Goal: Task Accomplishment & Management: Manage account settings

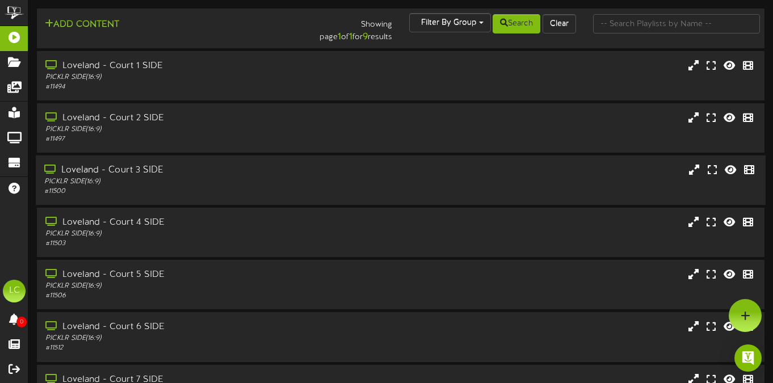
click at [102, 171] on div "Loveland - Court 3 SIDE" at bounding box center [187, 170] width 287 height 13
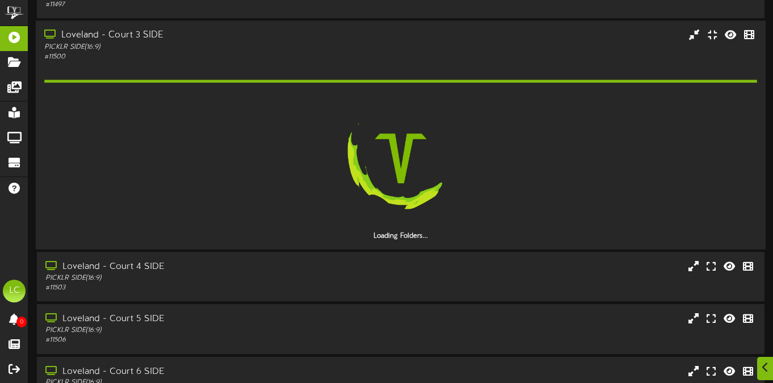
scroll to position [138, 0]
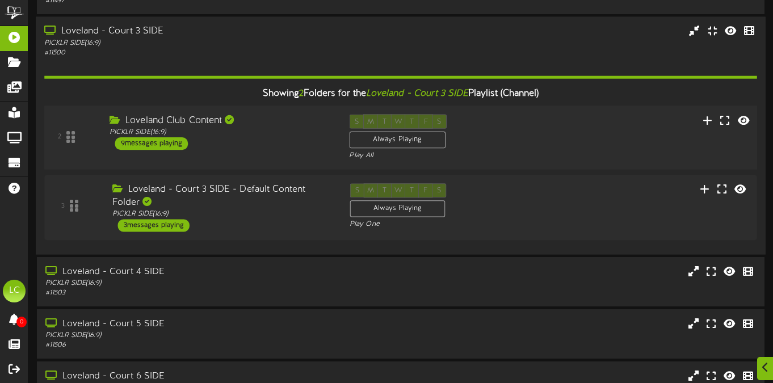
click at [164, 142] on div "9 messages playing" at bounding box center [151, 143] width 73 height 12
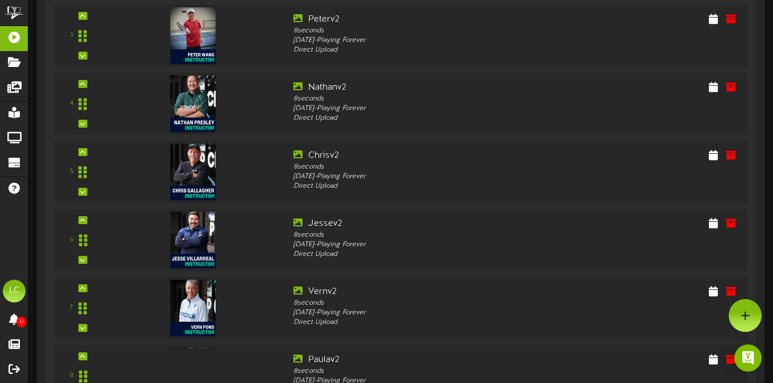
scroll to position [463, 0]
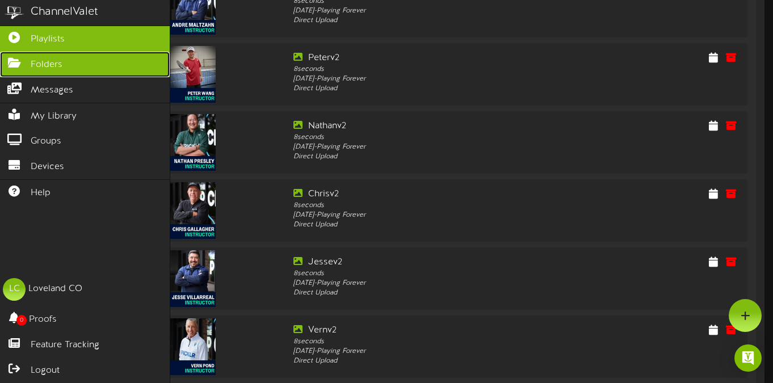
click at [53, 65] on span "Folders" at bounding box center [47, 64] width 32 height 13
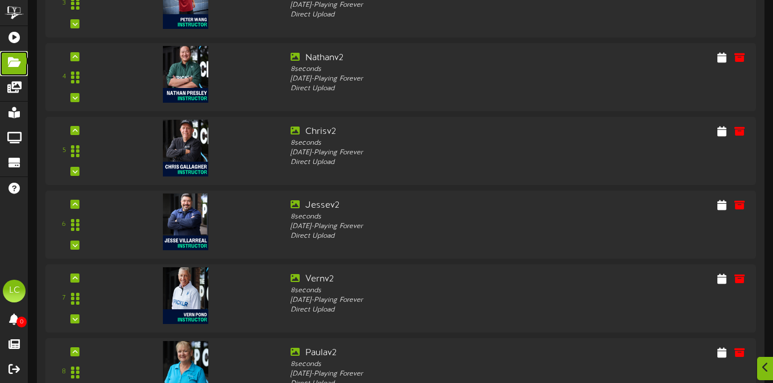
scroll to position [776, 0]
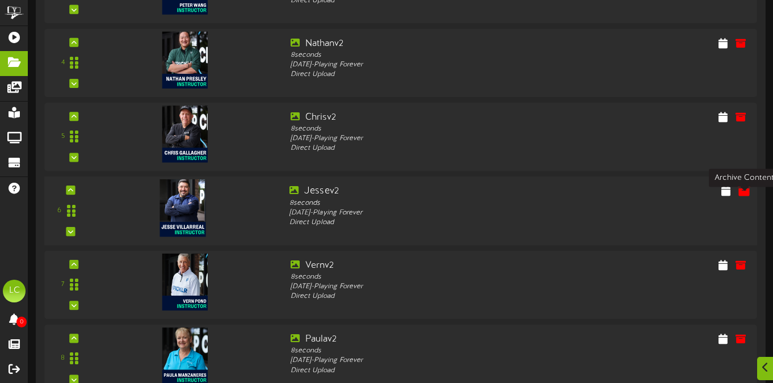
click at [745, 197] on icon at bounding box center [744, 190] width 12 height 12
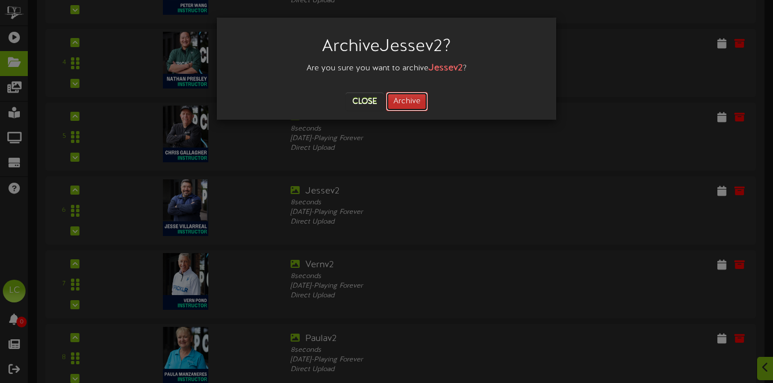
click at [416, 101] on button "Archive" at bounding box center [407, 101] width 42 height 19
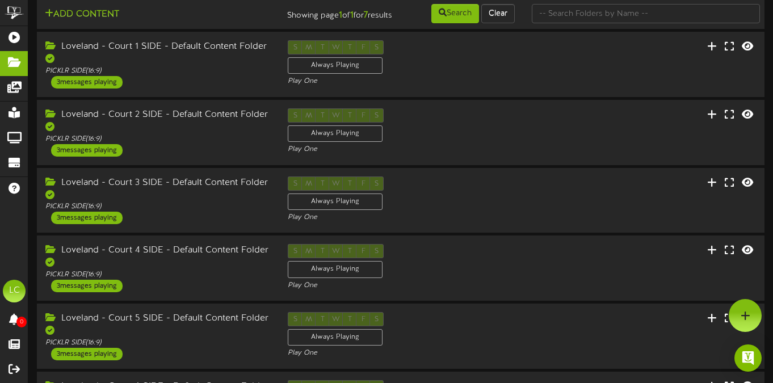
scroll to position [0, 0]
